Goal: Information Seeking & Learning: Learn about a topic

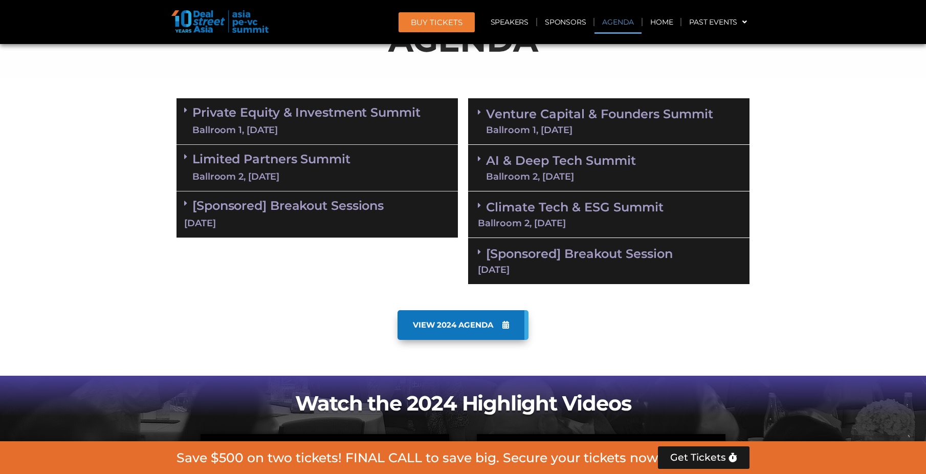
scroll to position [580, 0]
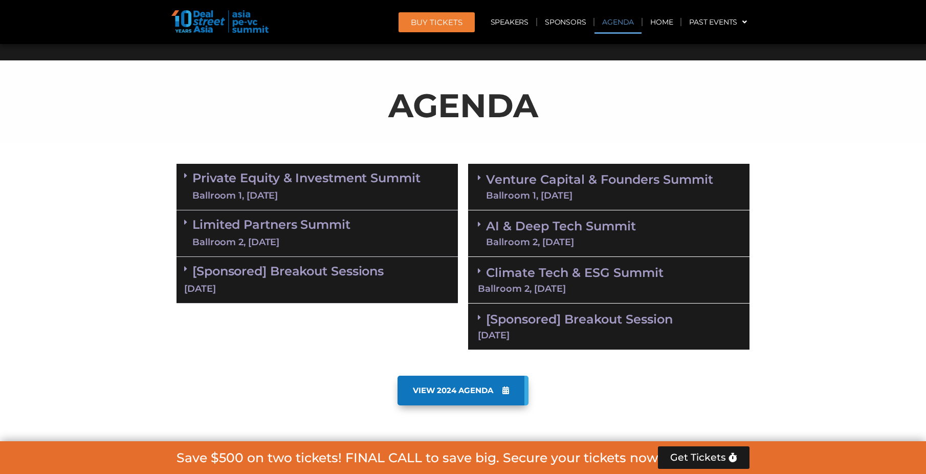
scroll to position [660, 0]
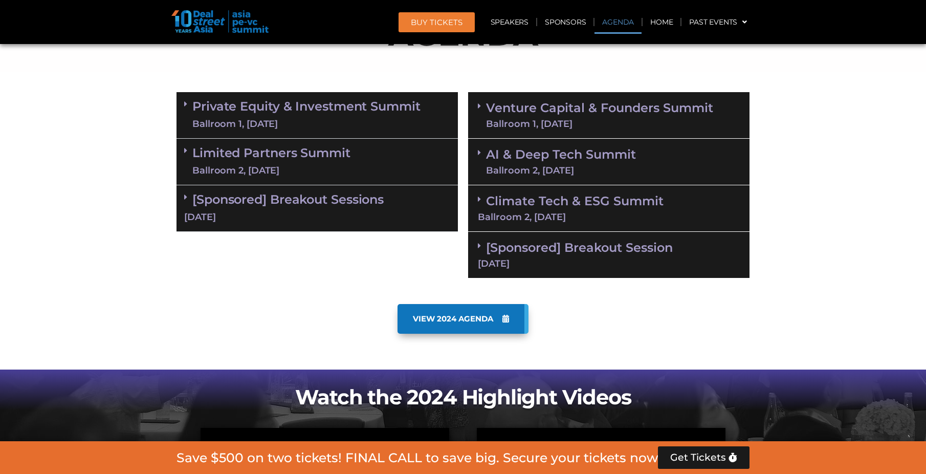
click at [224, 122] on div "Ballroom 1, [DATE]" at bounding box center [306, 124] width 228 height 13
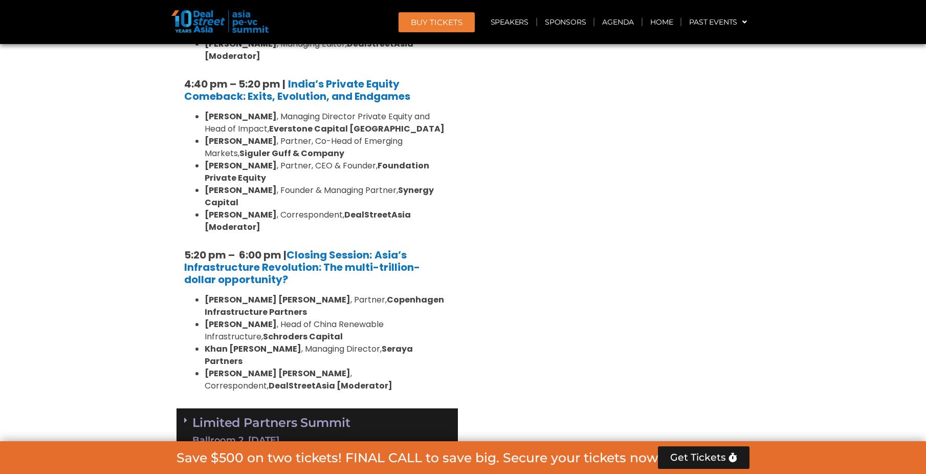
scroll to position [2084, 0]
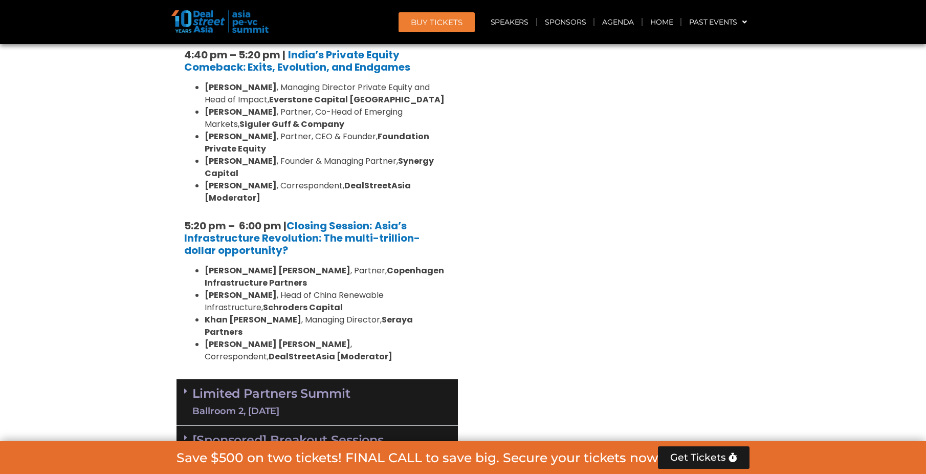
click at [232, 405] on div "Ballroom 2, [DATE]" at bounding box center [271, 411] width 158 height 13
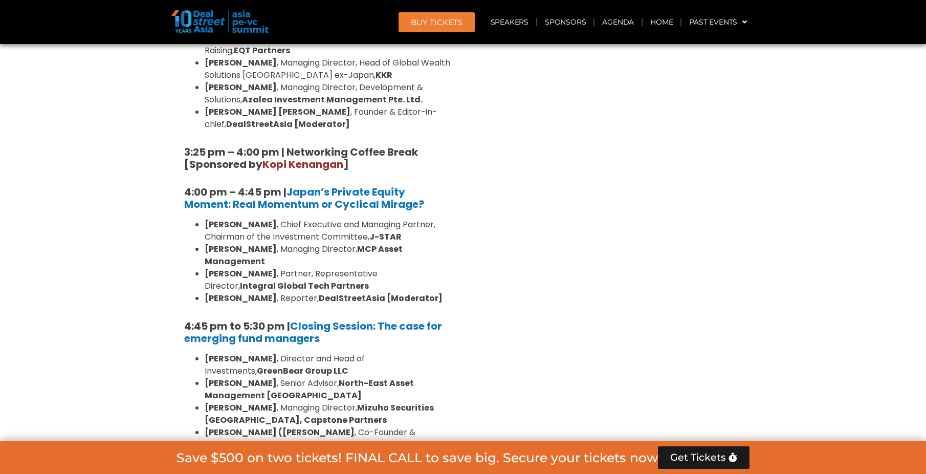
scroll to position [3066, 0]
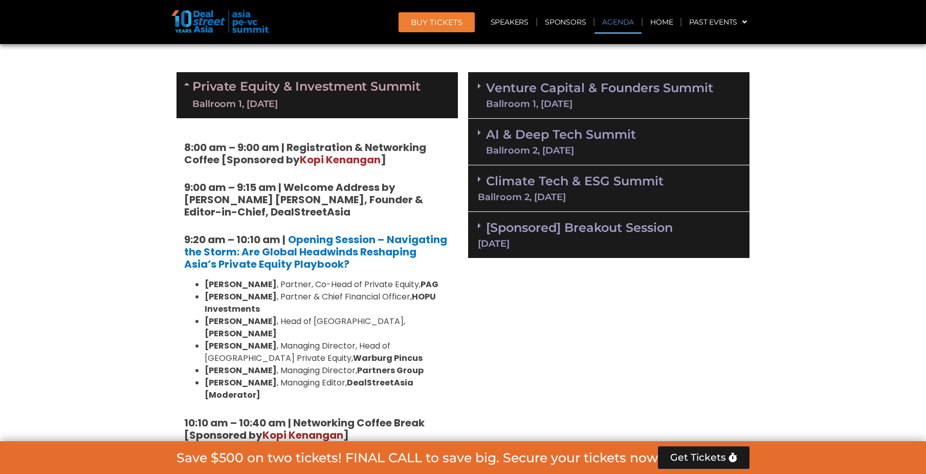
scroll to position [507, 0]
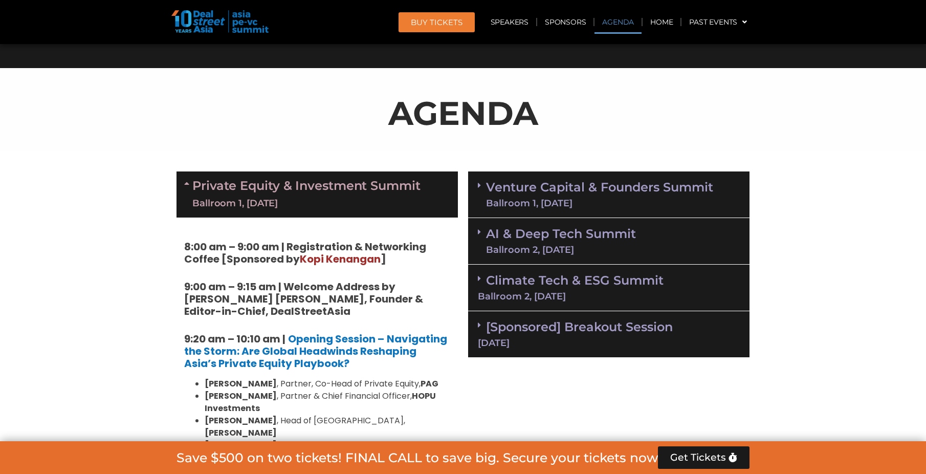
click at [507, 184] on link "Venture Capital & Founders​ Summit Ballroom 1, 11 Sept" at bounding box center [599, 194] width 227 height 27
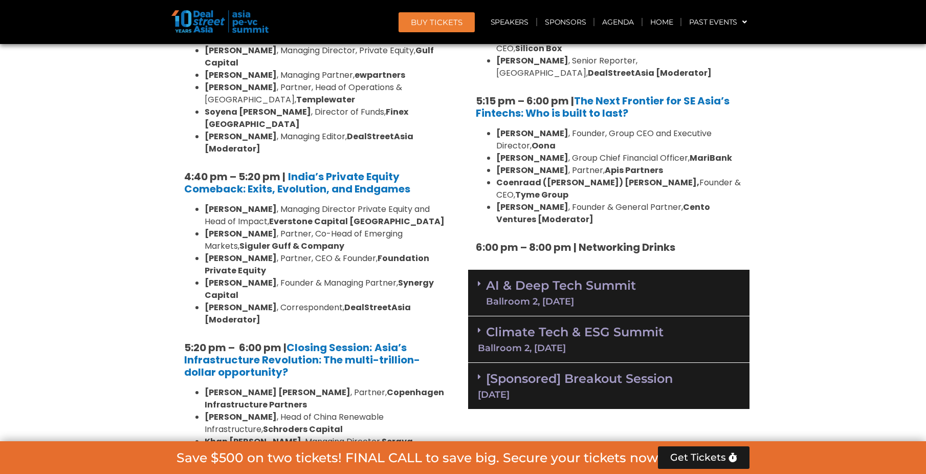
scroll to position [1889, 0]
click at [568, 279] on link "AI & Deep Tech Summit Ballroom 2, 11 Sept" at bounding box center [561, 292] width 150 height 27
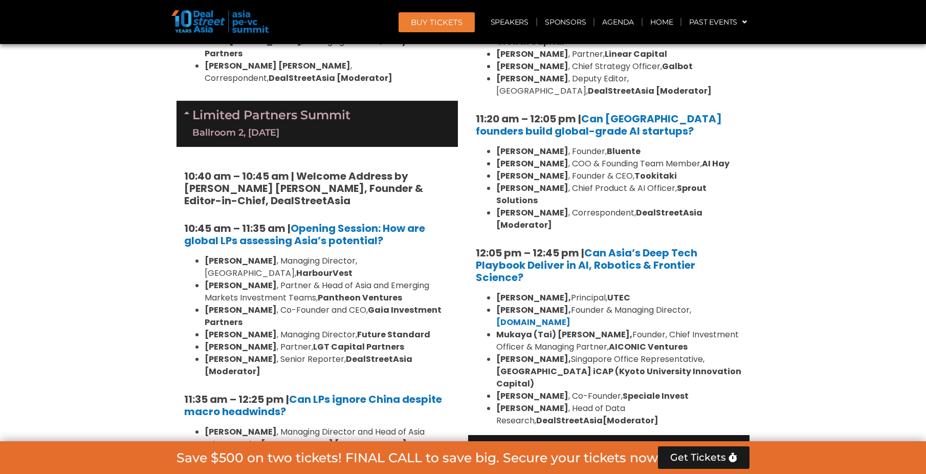
scroll to position [2298, 0]
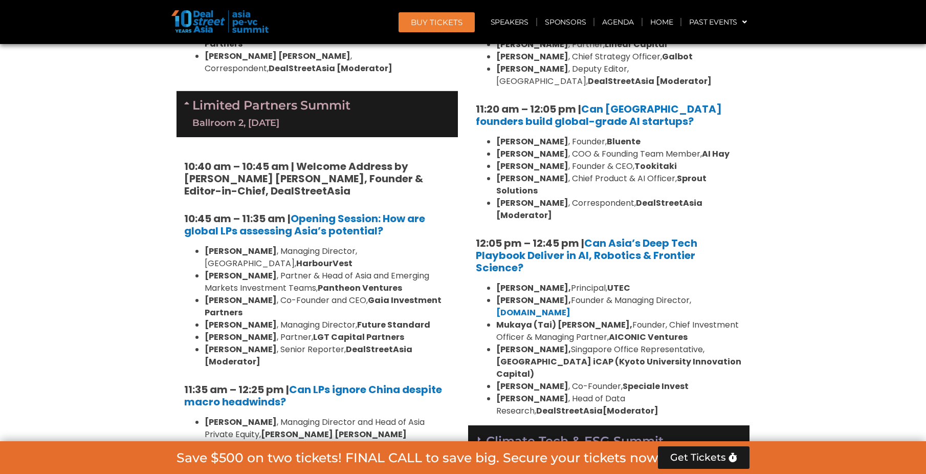
click at [558, 452] on div "Ballroom 2, [DATE]" at bounding box center [609, 456] width 262 height 9
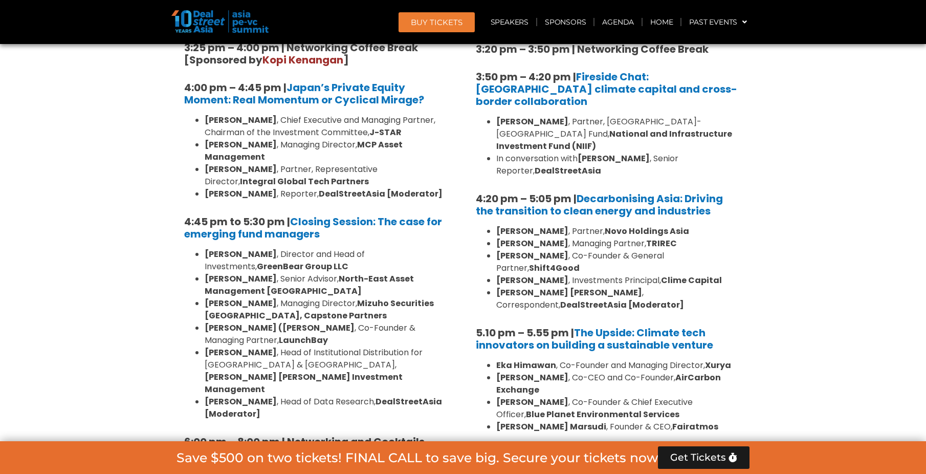
scroll to position [3322, 0]
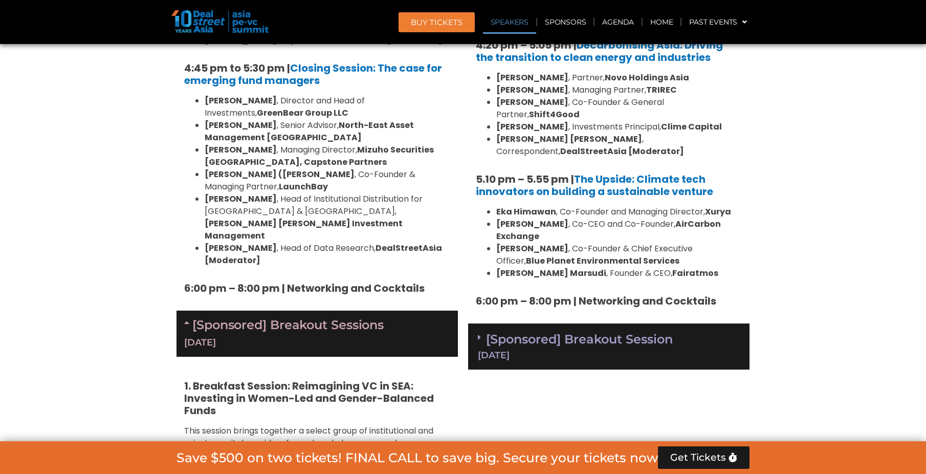
click at [528, 18] on link "Speakers" at bounding box center [509, 22] width 53 height 24
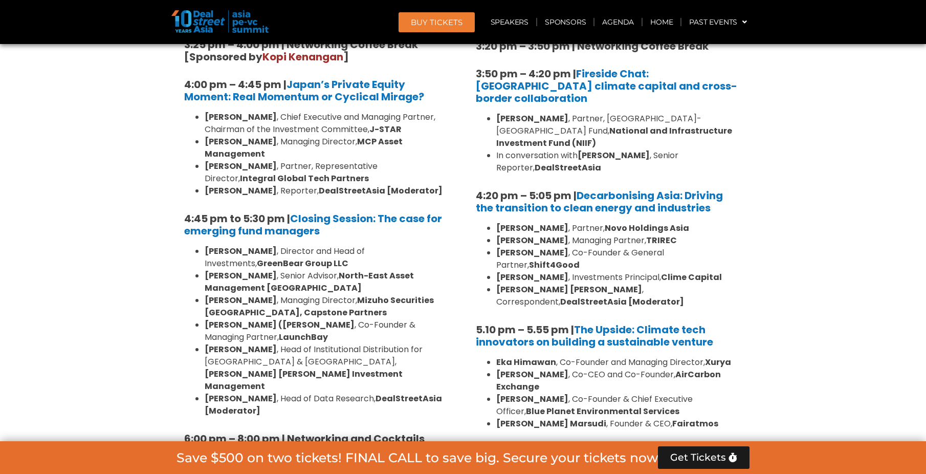
scroll to position [3172, 0]
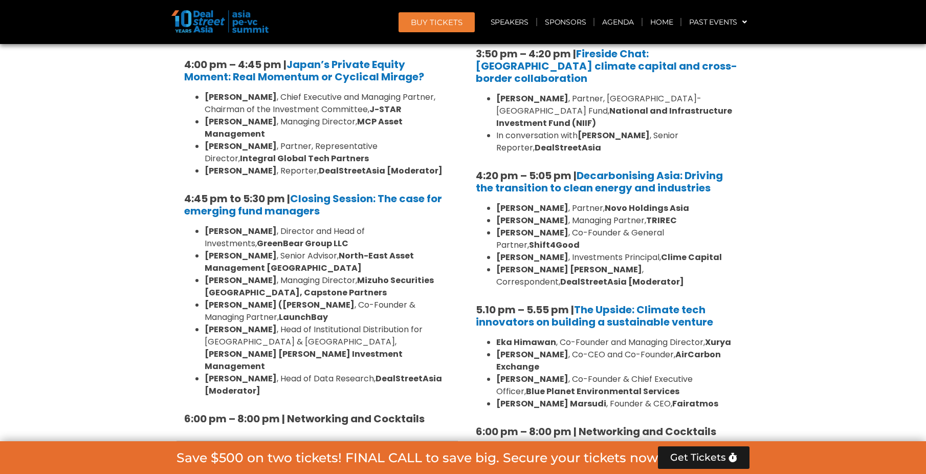
scroll to position [3223, 0]
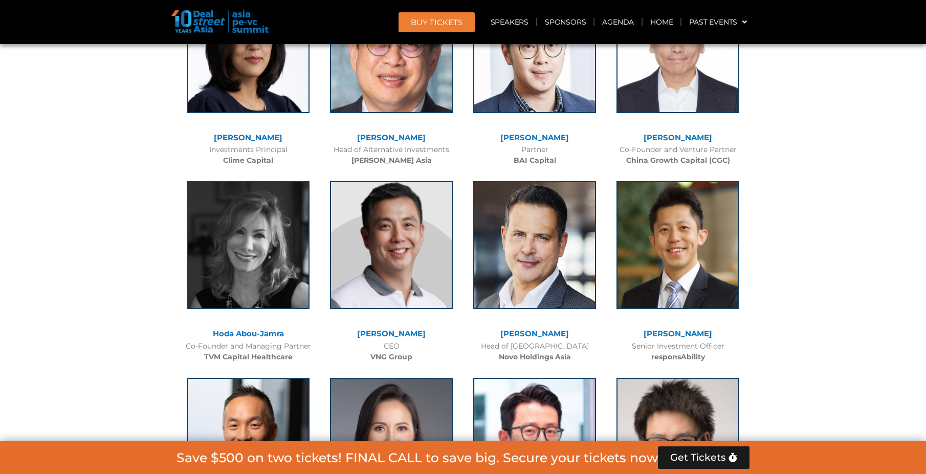
scroll to position [4222, 0]
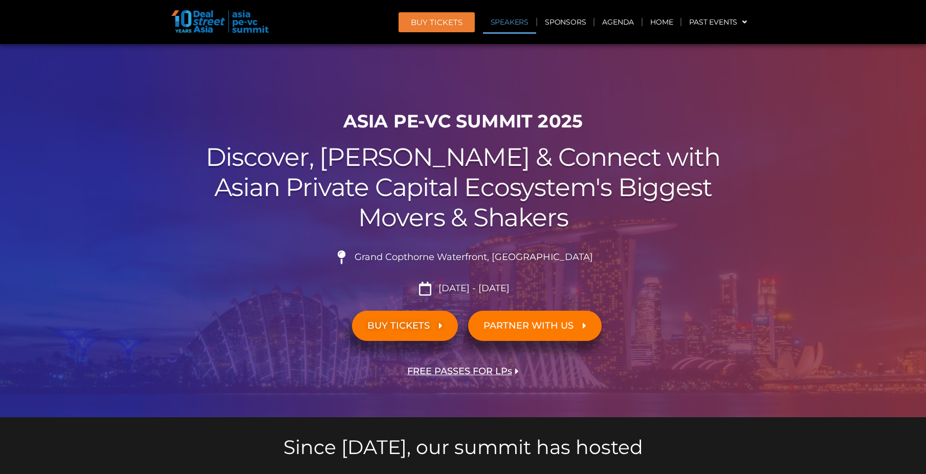
scroll to position [1202, 0]
